Goal: Find specific page/section: Find specific page/section

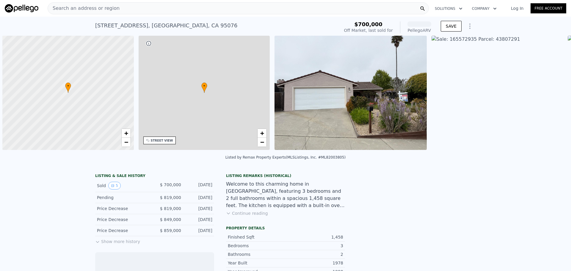
scroll to position [0, 2]
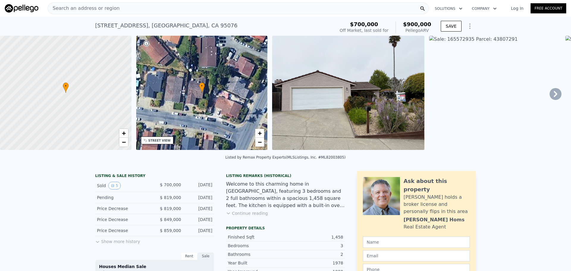
click at [116, 244] on button "Show more history" at bounding box center [117, 240] width 45 height 8
click at [30, 10] on img at bounding box center [22, 8] width 34 height 8
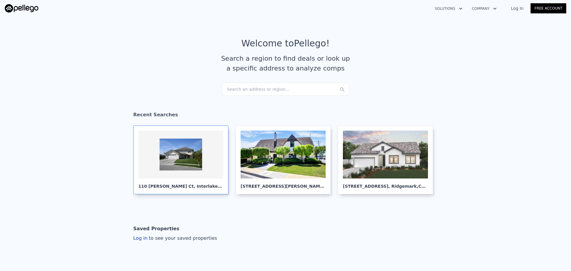
click at [162, 152] on div at bounding box center [180, 155] width 85 height 48
